Goal: Transaction & Acquisition: Purchase product/service

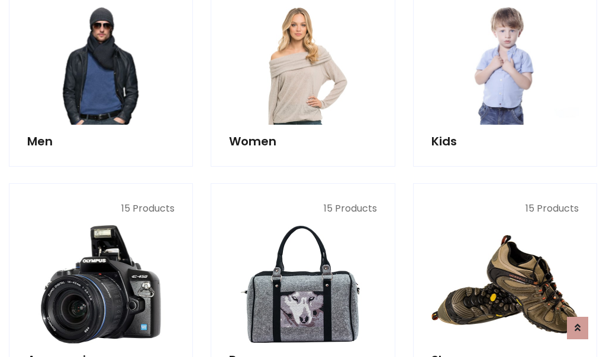
scroll to position [859, 0]
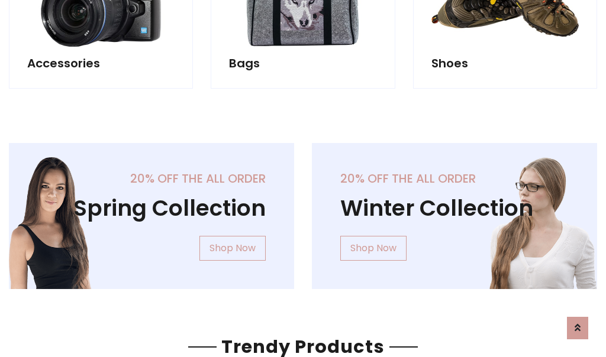
click at [303, 211] on div "20% off the all order Winter Collection Shop Now" at bounding box center [454, 225] width 303 height 165
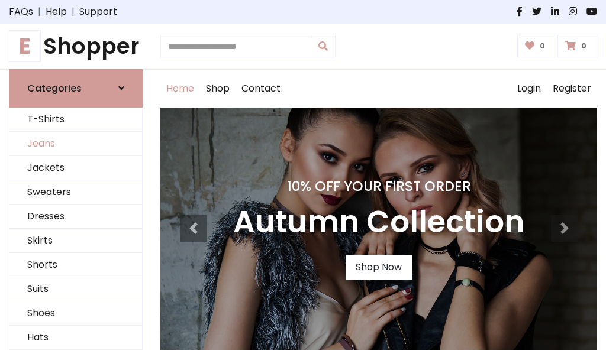
click at [76, 144] on link "Jeans" at bounding box center [75, 144] width 133 height 24
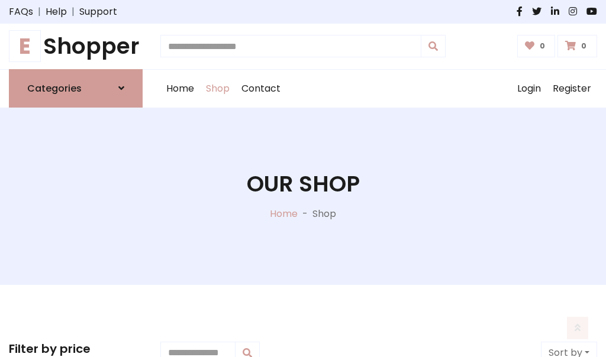
scroll to position [373, 0]
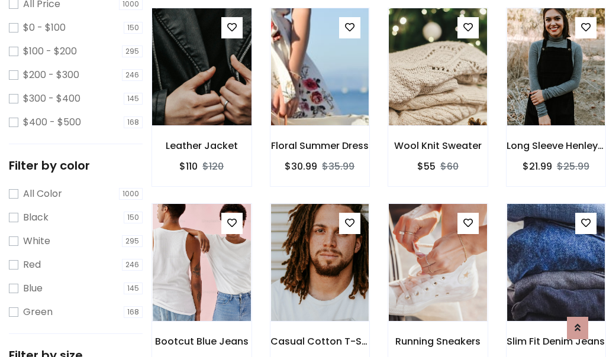
click at [201, 92] on img at bounding box center [202, 67] width 118 height 284
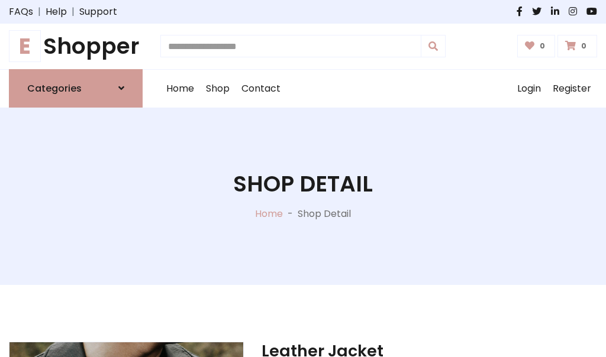
scroll to position [127, 0]
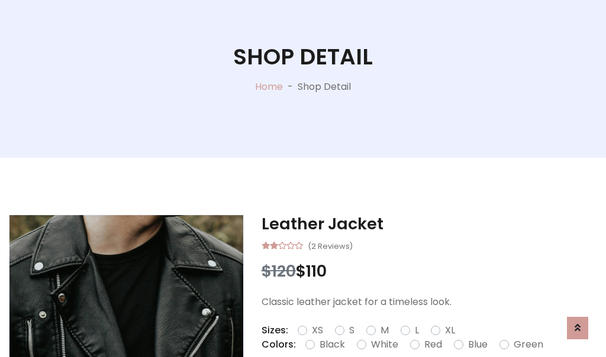
click at [431, 345] on label "Red" at bounding box center [433, 345] width 18 height 14
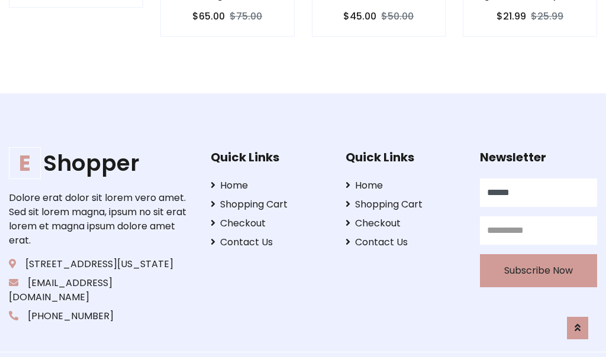
type input "******"
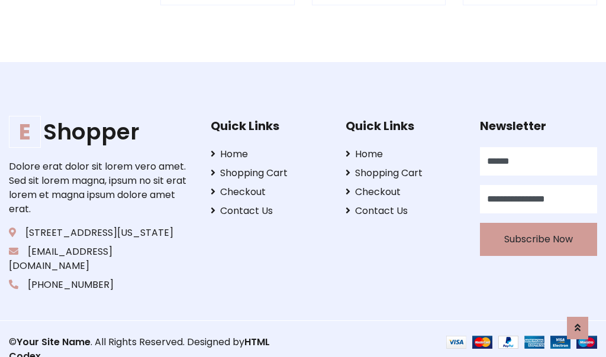
scroll to position [1163, 0]
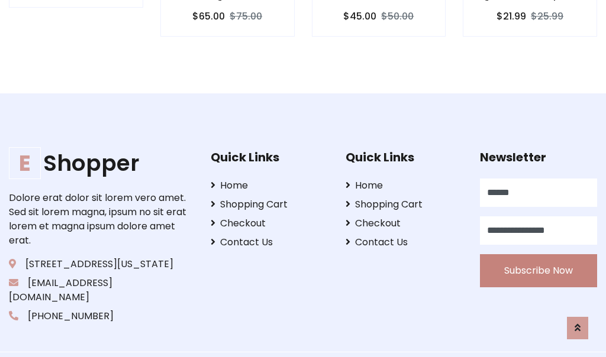
type input "**********"
click at [539, 256] on button "Subscribe Now" at bounding box center [538, 270] width 117 height 33
